Goal: Communication & Community: Answer question/provide support

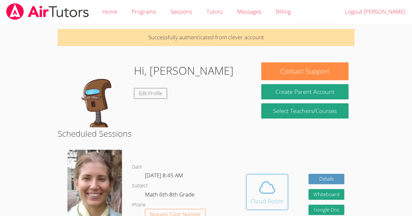
click at [276, 190] on span at bounding box center [266, 188] width 33 height 18
click at [257, 196] on span at bounding box center [266, 188] width 33 height 18
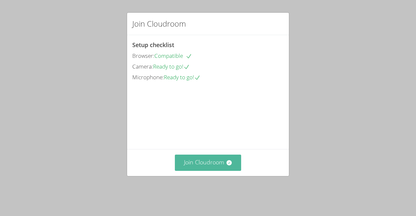
click at [207, 171] on button "Join Cloudroom" at bounding box center [208, 163] width 67 height 16
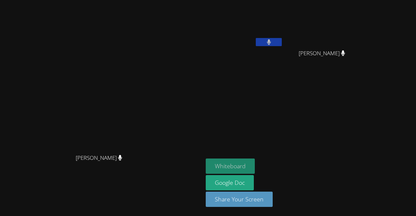
click at [255, 165] on button "Whiteboard" at bounding box center [230, 166] width 49 height 15
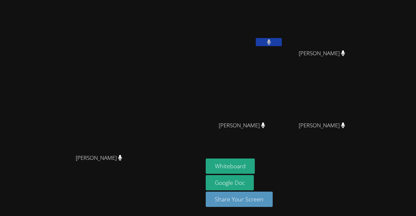
click at [271, 39] on icon at bounding box center [269, 42] width 4 height 6
click at [265, 125] on icon at bounding box center [263, 126] width 4 height 6
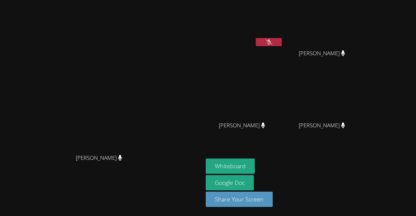
click at [336, 144] on div "Kerwin Tavarez Pena" at bounding box center [324, 131] width 77 height 26
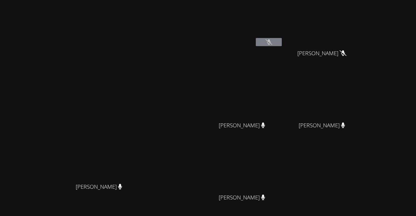
click at [282, 45] on button at bounding box center [269, 42] width 26 height 8
click at [271, 43] on icon at bounding box center [269, 42] width 4 height 6
drag, startPoint x: 395, startPoint y: 52, endPoint x: 394, endPoint y: 56, distance: 4.1
click at [346, 56] on span "Kerwin Tavarez Pena" at bounding box center [322, 53] width 47 height 9
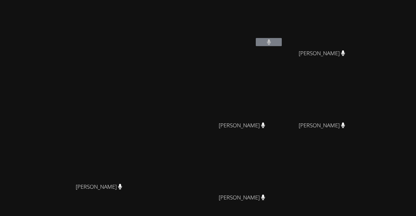
click at [363, 102] on video at bounding box center [324, 97] width 77 height 44
click at [363, 90] on video at bounding box center [324, 97] width 77 height 44
click at [271, 45] on icon at bounding box center [269, 42] width 4 height 6
drag, startPoint x: 315, startPoint y: 45, endPoint x: 379, endPoint y: 46, distance: 63.5
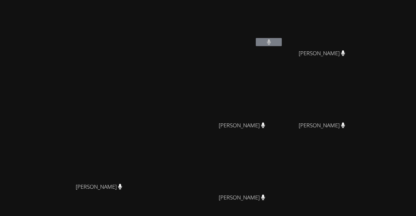
click at [363, 46] on div "Derick Lopez Quiroz Kerwin Tavarez Pena Kerwin Tavarez Pena Asdry Suzana Doming…" at bounding box center [284, 110] width 157 height 214
click at [277, 33] on video at bounding box center [244, 25] width 77 height 44
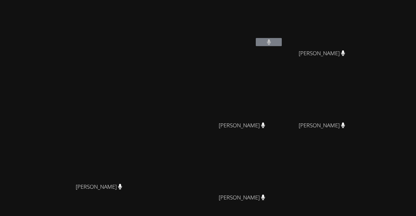
click at [277, 33] on video at bounding box center [244, 25] width 77 height 44
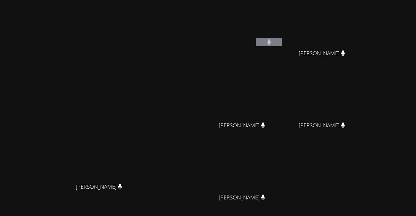
click at [277, 33] on video at bounding box center [244, 25] width 77 height 44
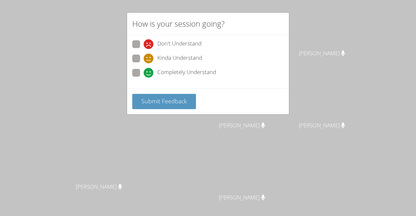
click at [144, 78] on span at bounding box center [144, 78] width 0 height 0
click at [144, 73] on input "Completely Understand" at bounding box center [147, 72] width 6 height 6
radio input "true"
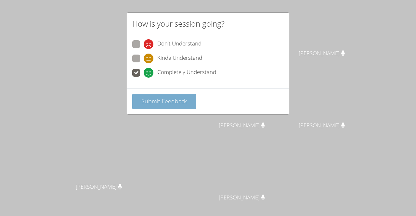
click at [183, 99] on span "Submit Feedback" at bounding box center [165, 101] width 46 height 8
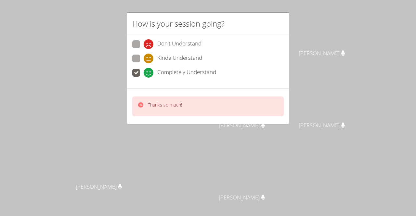
click at [176, 107] on div "Thanks so much!" at bounding box center [165, 106] width 34 height 9
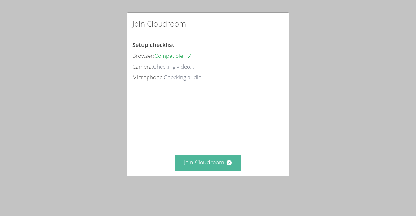
click at [220, 171] on button "Join Cloudroom" at bounding box center [208, 163] width 67 height 16
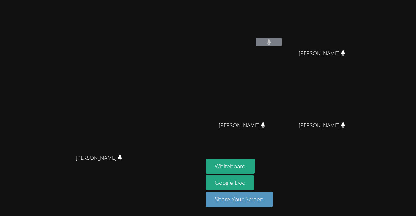
click at [264, 1] on aside "Derick Lopez Quiroz Asdry Suzana Dominguez Asdry Suzana Dominguez Oswaldo Lopez…" at bounding box center [284, 108] width 163 height 216
